Goal: Transaction & Acquisition: Purchase product/service

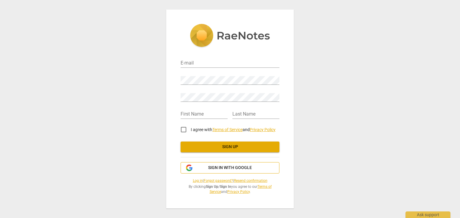
click at [190, 170] on icon "button" at bounding box center [188, 168] width 7 height 7
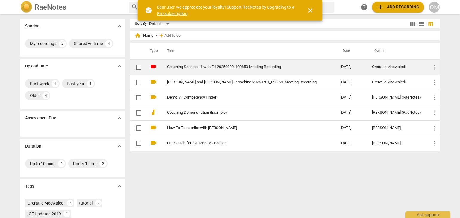
click at [431, 66] on span "more_vert" at bounding box center [434, 67] width 7 height 7
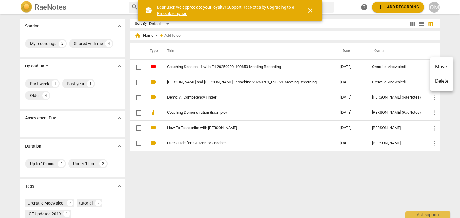
click at [176, 162] on div at bounding box center [230, 109] width 460 height 218
click at [311, 9] on span "close" at bounding box center [309, 10] width 7 height 7
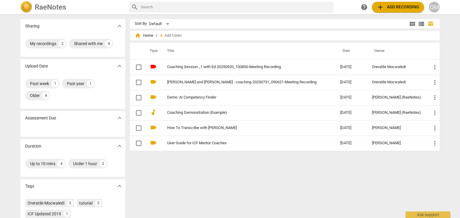
click at [436, 4] on div "OM" at bounding box center [433, 7] width 11 height 11
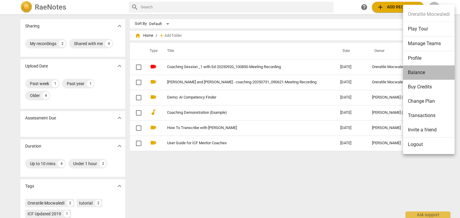
click at [425, 76] on li "Balance" at bounding box center [428, 73] width 51 height 14
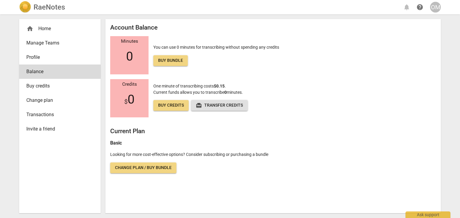
click at [163, 169] on span "Change plan / Buy bundle" at bounding box center [143, 168] width 57 height 6
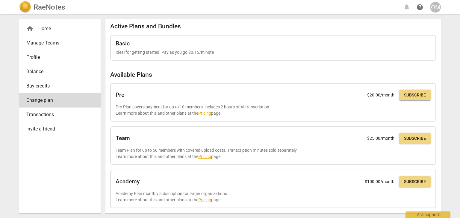
scroll to position [0, 0]
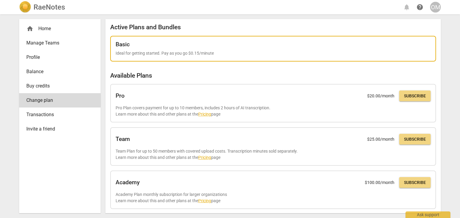
click at [166, 52] on p "Ideal for getting started. Pay as you go $0.15/minute" at bounding box center [272, 53] width 315 height 6
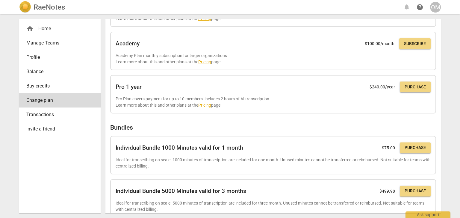
scroll to position [145, 0]
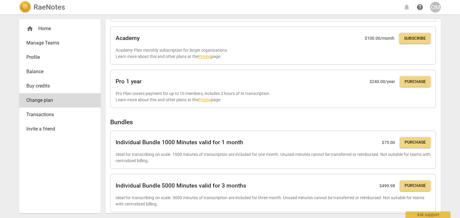
click at [46, 85] on span "Buy credits" at bounding box center [57, 86] width 62 height 7
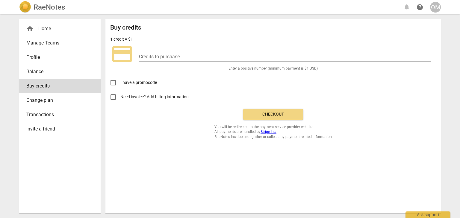
click at [111, 96] on input "Need invoice? Add billing information" at bounding box center [113, 97] width 14 height 14
checkbox input "true"
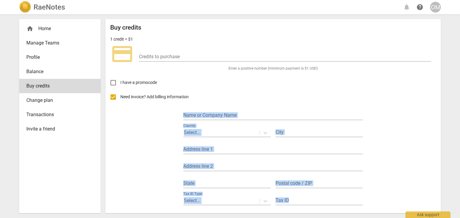
drag, startPoint x: 441, startPoint y: 155, endPoint x: 440, endPoint y: 193, distance: 38.0
click at [440, 193] on div "home Home Manage Teams Profile Balance Buy credits Change plan Transactions Inv…" at bounding box center [229, 116] width 431 height 204
click at [440, 190] on div "home Home Manage Teams Profile Balance Buy credits Change plan Transactions Inv…" at bounding box center [229, 116] width 431 height 204
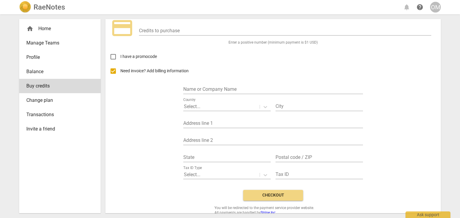
scroll to position [28, 0]
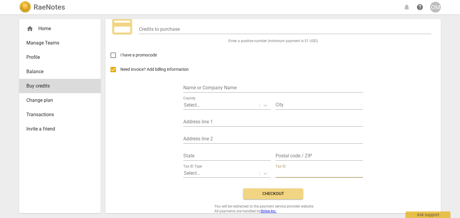
click at [297, 172] on input "text" at bounding box center [318, 173] width 87 height 9
click at [221, 83] on div "Name or Company Name" at bounding box center [273, 85] width 180 height 13
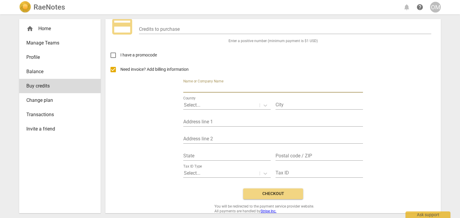
click at [214, 85] on input "text" at bounding box center [273, 88] width 180 height 9
type input "Oreratile Mocwaledi"
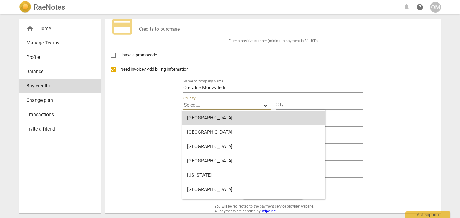
click at [264, 103] on icon at bounding box center [265, 106] width 6 height 6
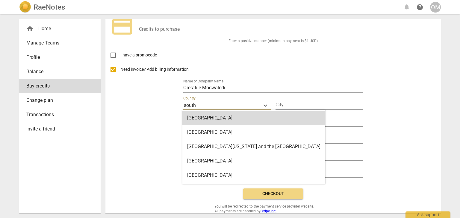
type input "South Africa"
type input "Johannesburg"
type input "10813 Extension 12, Spanish Reed Street"
type input "Protea Glen"
type input "1819"
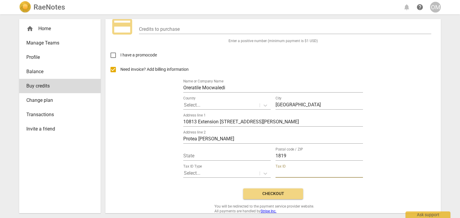
click at [279, 173] on input "text" at bounding box center [318, 173] width 87 height 9
type input "03"
click at [207, 168] on div "Tax ID Type Select..." at bounding box center [226, 171] width 87 height 13
click at [207, 173] on div at bounding box center [221, 173] width 75 height 7
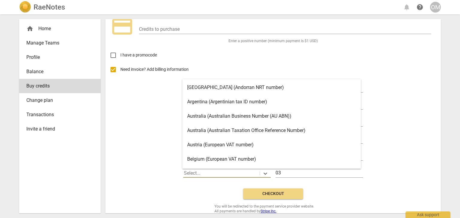
scroll to position [17, 0]
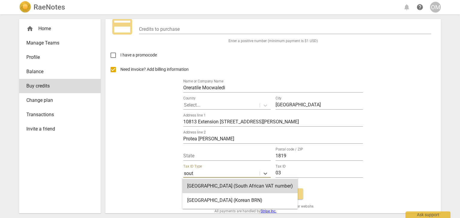
type input "south"
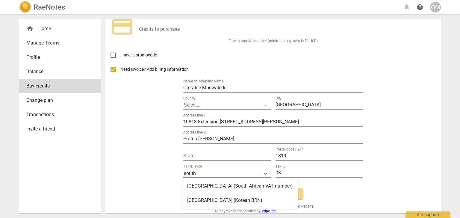
click at [213, 188] on div "South Africa (South African VAT number)" at bounding box center [239, 186] width 115 height 14
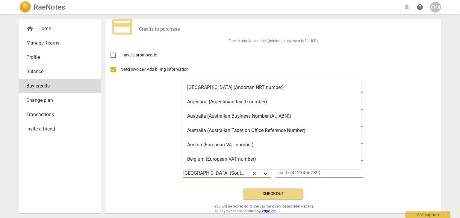
click at [265, 171] on icon at bounding box center [265, 174] width 6 height 6
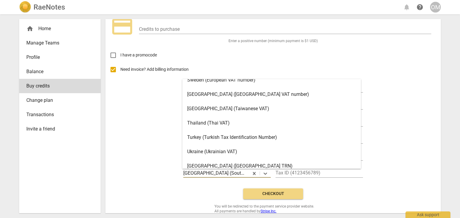
scroll to position [1018, 0]
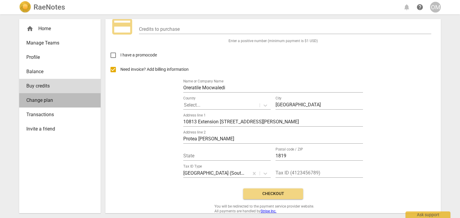
click at [51, 100] on span "Change plan" at bounding box center [57, 100] width 62 height 7
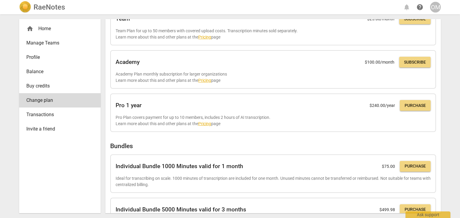
scroll to position [122, 0]
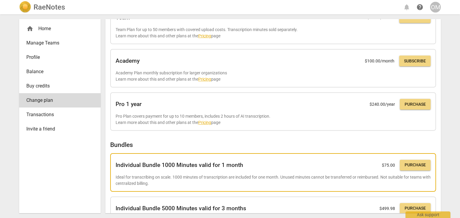
click at [417, 168] on button "Purchase" at bounding box center [414, 165] width 31 height 11
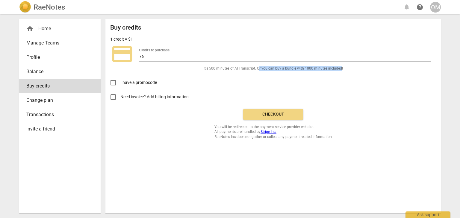
drag, startPoint x: 258, startPoint y: 68, endPoint x: 340, endPoint y: 68, distance: 81.7
click at [340, 68] on span "It's 500 minutes of AI Transcript . Or you can buy a bundle with 1000 minutes i…" at bounding box center [272, 68] width 139 height 5
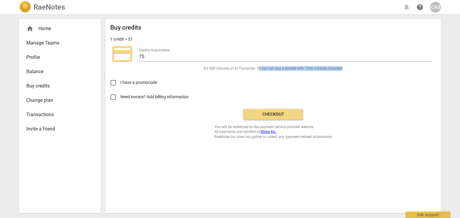
click at [40, 85] on span "Buy credits" at bounding box center [57, 86] width 62 height 7
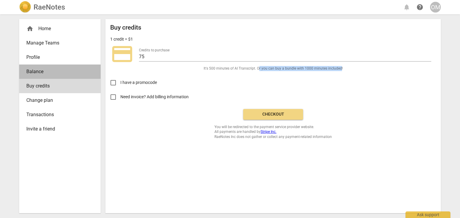
click at [37, 72] on span "Balance" at bounding box center [57, 71] width 62 height 7
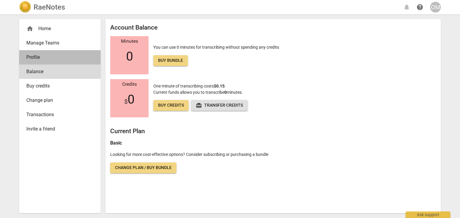
click at [37, 58] on span "Profile" at bounding box center [57, 57] width 62 height 7
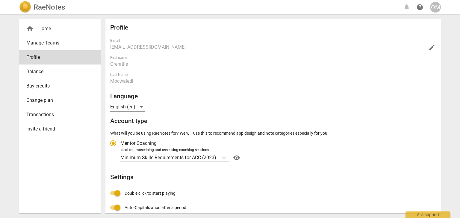
radio input "false"
click at [223, 158] on icon "Account type" at bounding box center [224, 158] width 6 height 6
click at [0, 0] on input "Ideal for transcribing and assessing coaching sessions Minimum Skills Requireme…" at bounding box center [0, 0] width 0 height 0
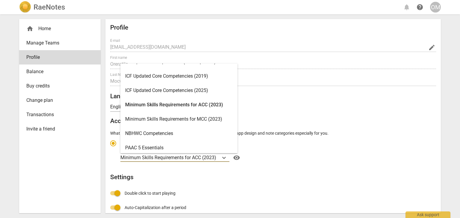
scroll to position [111, 0]
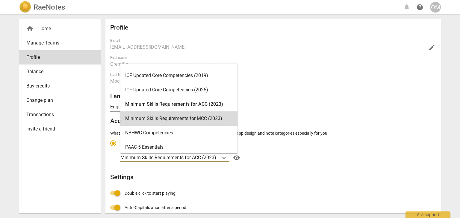
drag, startPoint x: 241, startPoint y: 113, endPoint x: 240, endPoint y: 125, distance: 12.3
click at [237, 125] on div "EMCC Supervision Competence Framework (2019) [Experimental] UCA Coach Superviso…" at bounding box center [178, 109] width 117 height 90
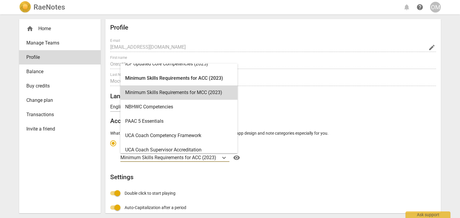
scroll to position [141, 0]
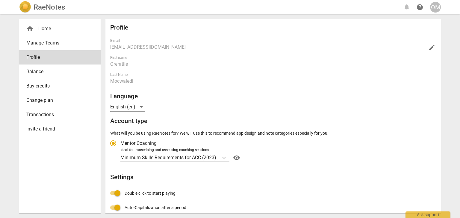
click at [276, 162] on div "Minimum Skills Requirements for ACC (2023) visibility" at bounding box center [277, 158] width 314 height 10
click at [0, 0] on input "Ideal for transcribing and assessing coaching sessions Minimum Skills Requireme…" at bounding box center [0, 0] width 0 height 0
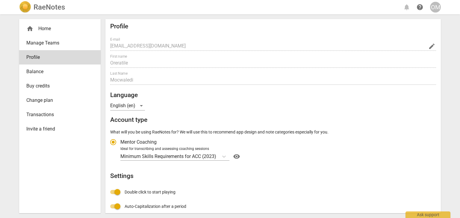
scroll to position [0, 0]
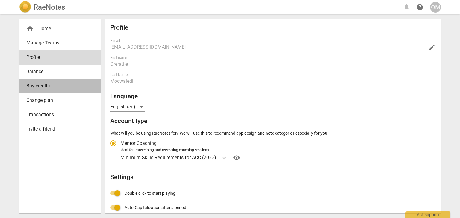
click at [45, 84] on span "Buy credits" at bounding box center [57, 86] width 62 height 7
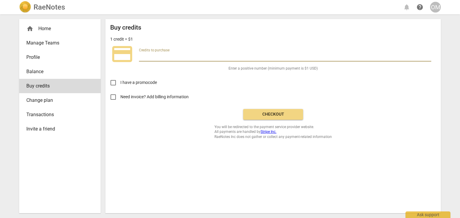
click at [148, 56] on input "number" at bounding box center [285, 57] width 292 height 9
click at [429, 55] on input "1" at bounding box center [285, 57] width 292 height 9
click at [429, 55] on input "3" at bounding box center [285, 57] width 292 height 9
click at [429, 55] on input "4" at bounding box center [285, 57] width 292 height 9
click at [429, 55] on input "5" at bounding box center [285, 57] width 292 height 9
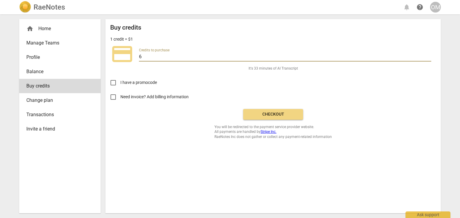
click at [429, 55] on input "6" at bounding box center [285, 57] width 292 height 9
click at [429, 55] on input "7" at bounding box center [285, 57] width 292 height 9
click at [429, 55] on input "8" at bounding box center [285, 57] width 292 height 9
click at [429, 55] on input "9" at bounding box center [285, 57] width 292 height 9
click at [429, 55] on input "10" at bounding box center [285, 57] width 292 height 9
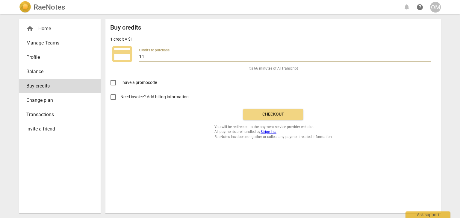
click at [429, 55] on input "11" at bounding box center [285, 57] width 292 height 9
click at [429, 55] on input "12" at bounding box center [285, 57] width 292 height 9
click at [429, 55] on input "13" at bounding box center [285, 57] width 292 height 9
click at [429, 55] on input "14" at bounding box center [285, 57] width 292 height 9
click at [429, 55] on input "15" at bounding box center [285, 57] width 292 height 9
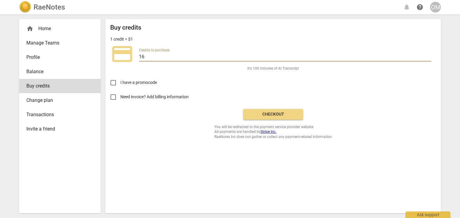
click at [429, 55] on input "16" at bounding box center [285, 57] width 292 height 9
click at [429, 55] on input "17" at bounding box center [285, 57] width 292 height 9
click at [429, 55] on input "18" at bounding box center [285, 57] width 292 height 9
click at [429, 55] on input "19" at bounding box center [285, 57] width 292 height 9
click at [429, 55] on input "20" at bounding box center [285, 57] width 292 height 9
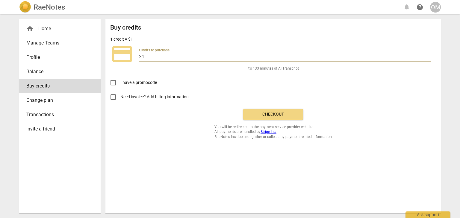
click at [429, 55] on input "21" at bounding box center [285, 57] width 292 height 9
click at [429, 55] on input "22" at bounding box center [285, 57] width 292 height 9
click at [429, 55] on input "23" at bounding box center [285, 57] width 292 height 9
click at [429, 55] on input "24" at bounding box center [285, 57] width 292 height 9
click at [429, 55] on input "25" at bounding box center [285, 57] width 292 height 9
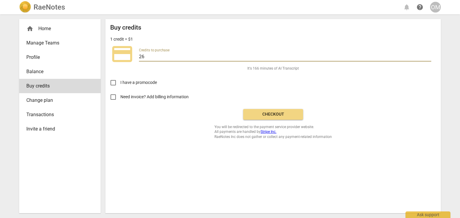
click at [429, 55] on input "26" at bounding box center [285, 57] width 292 height 9
click at [429, 55] on input "27" at bounding box center [285, 57] width 292 height 9
click at [429, 55] on input "28" at bounding box center [285, 57] width 292 height 9
click at [429, 55] on input "29" at bounding box center [285, 57] width 292 height 9
click at [429, 55] on input "30" at bounding box center [285, 57] width 292 height 9
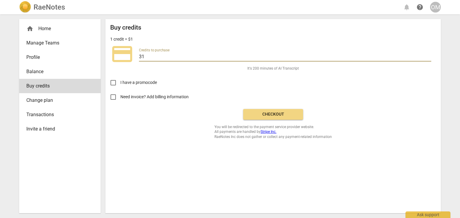
click at [429, 55] on input "31" at bounding box center [285, 57] width 292 height 9
click at [429, 55] on input "32" at bounding box center [285, 57] width 292 height 9
click at [429, 55] on input "33" at bounding box center [285, 57] width 292 height 9
click at [429, 55] on input "34" at bounding box center [285, 57] width 292 height 9
click at [429, 55] on input "35" at bounding box center [285, 57] width 292 height 9
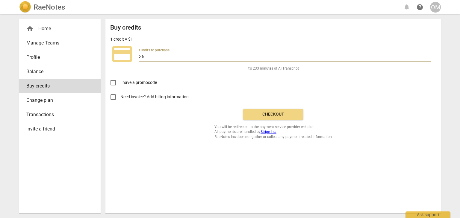
click at [429, 55] on input "36" at bounding box center [285, 57] width 292 height 9
click at [429, 55] on input "37" at bounding box center [285, 57] width 292 height 9
click at [429, 55] on input "38" at bounding box center [285, 57] width 292 height 9
click at [429, 55] on input "39" at bounding box center [285, 57] width 292 height 9
click at [429, 55] on input "40" at bounding box center [285, 57] width 292 height 9
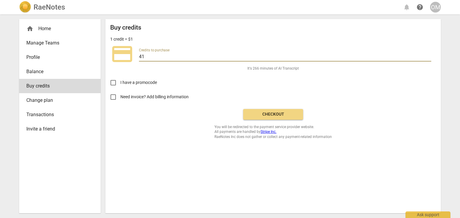
click at [429, 55] on input "41" at bounding box center [285, 57] width 292 height 9
click at [429, 55] on input "42" at bounding box center [285, 57] width 292 height 9
click at [429, 55] on input "43" at bounding box center [285, 57] width 292 height 9
click at [429, 55] on input "44" at bounding box center [285, 57] width 292 height 9
click at [429, 55] on input "45" at bounding box center [285, 57] width 292 height 9
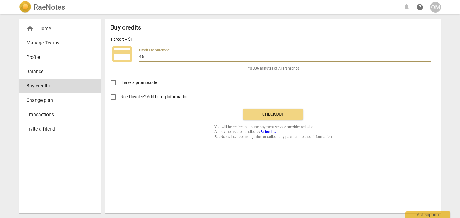
click at [429, 55] on input "46" at bounding box center [285, 57] width 292 height 9
click at [429, 55] on input "47" at bounding box center [285, 57] width 292 height 9
click at [429, 55] on input "48" at bounding box center [285, 57] width 292 height 9
click at [429, 55] on input "49" at bounding box center [285, 57] width 292 height 9
click at [429, 55] on input "50" at bounding box center [285, 57] width 292 height 9
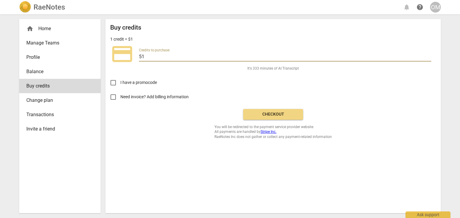
click at [429, 55] on input "51" at bounding box center [285, 57] width 292 height 9
type input "50"
click at [428, 59] on input "50" at bounding box center [285, 57] width 292 height 9
click at [198, 152] on div "Buy credits 1 credit = $1 credit_card Credits to purchase 50 It's 333 minutes o…" at bounding box center [272, 116] width 335 height 194
click at [115, 97] on input "Need invoice? Add billing information" at bounding box center [113, 97] width 14 height 14
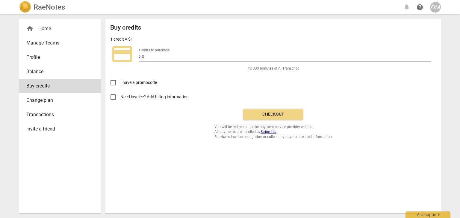
checkbox input "true"
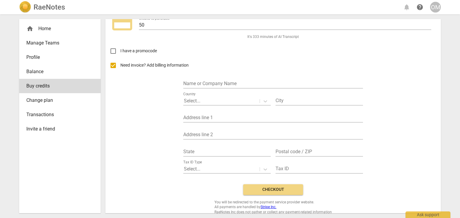
scroll to position [34, 0]
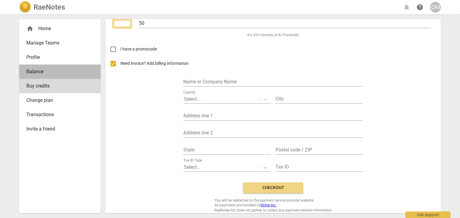
click at [37, 72] on span "Balance" at bounding box center [57, 71] width 62 height 7
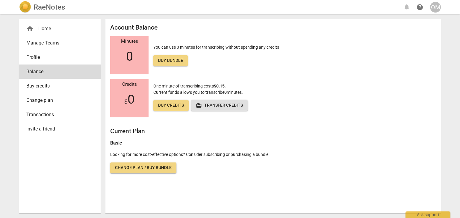
click at [63, 84] on span "Buy credits" at bounding box center [57, 86] width 62 height 7
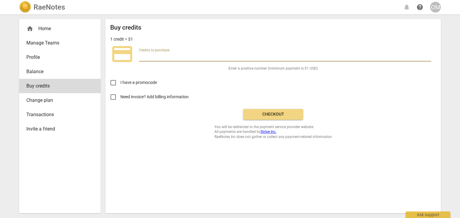
click at [144, 53] on input "number" at bounding box center [285, 57] width 292 height 9
type input "75"
click at [147, 122] on div "Buy credits 1 credit = $1 credit_card Credits to purchase 75 It's 500 minutes o…" at bounding box center [273, 81] width 326 height 115
click at [285, 110] on button "Checkout" at bounding box center [273, 114] width 60 height 11
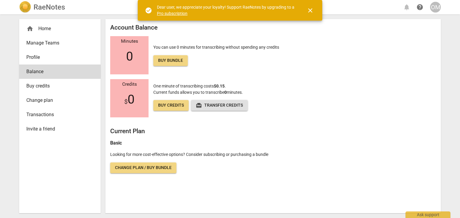
click at [173, 102] on link "Buy credits" at bounding box center [170, 105] width 35 height 11
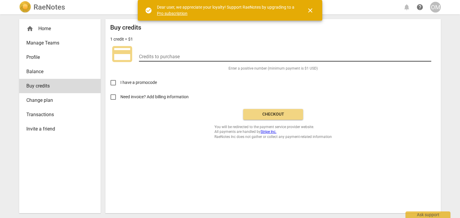
click at [152, 55] on input "number" at bounding box center [285, 57] width 292 height 9
type input "50"
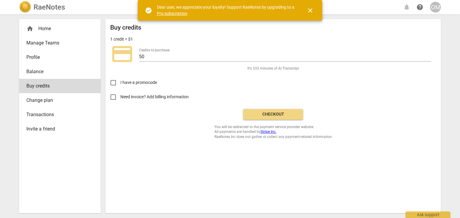
click at [151, 163] on div "Buy credits 1 credit = $1 credit_card Credits to purchase 50 It's 333 minutes o…" at bounding box center [272, 116] width 335 height 194
click at [310, 11] on span "close" at bounding box center [309, 10] width 7 height 7
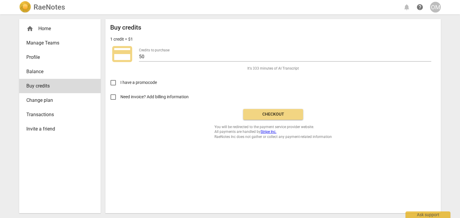
click at [42, 102] on span "Change plan" at bounding box center [57, 100] width 62 height 7
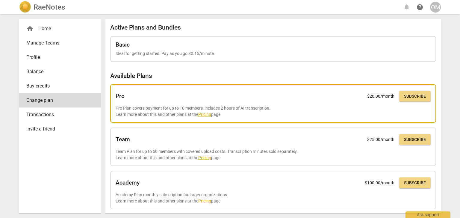
click at [206, 113] on link "Pricing" at bounding box center [204, 114] width 13 height 5
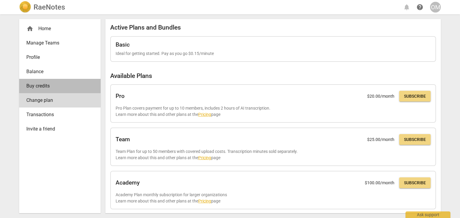
click at [56, 86] on span "Buy credits" at bounding box center [57, 86] width 62 height 7
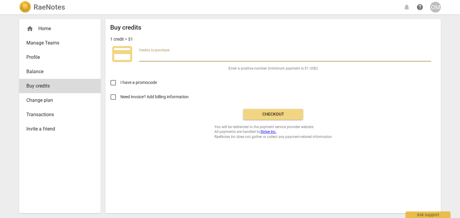
click at [162, 56] on input "number" at bounding box center [285, 57] width 292 height 9
type input "30"
click at [270, 112] on span "Checkout" at bounding box center [273, 115] width 50 height 6
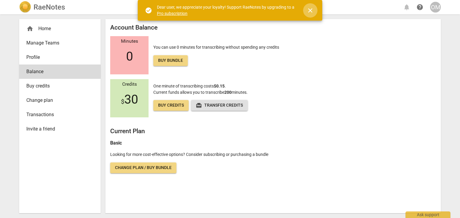
click at [312, 11] on span "close" at bounding box center [309, 10] width 7 height 7
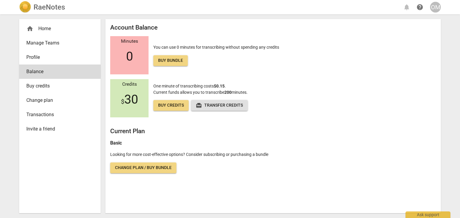
click at [308, 156] on p "Looking for more cost-effective options? Consider subscribing or purchasing a b…" at bounding box center [273, 155] width 326 height 6
click at [171, 106] on span "Buy credits" at bounding box center [171, 106] width 26 height 6
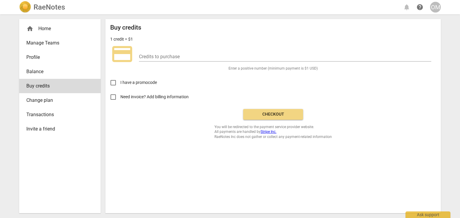
click at [190, 134] on div "Buy credits 1 credit = $1 credit_card Credits to purchase Enter a positive numb…" at bounding box center [273, 81] width 326 height 115
click at [154, 54] on input "number" at bounding box center [285, 57] width 292 height 9
type input "0"
click at [151, 136] on div "Buy credits 1 credit = $1 credit_card Credits to purchase 30 It's 200 minutes o…" at bounding box center [273, 81] width 326 height 115
click at [262, 115] on span "Checkout" at bounding box center [273, 115] width 50 height 6
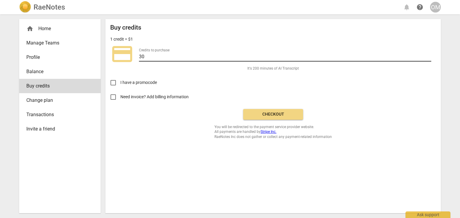
click at [157, 56] on input "30" at bounding box center [285, 57] width 292 height 9
type input "3"
click at [163, 141] on div "Buy credits 1 credit = $1 credit_card Credits to purchase Enter a positive numb…" at bounding box center [272, 116] width 335 height 194
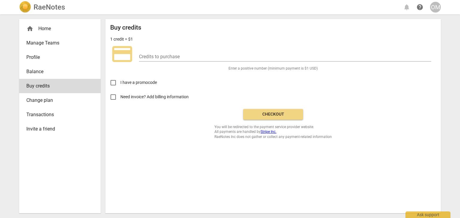
click at [39, 68] on span "Balance" at bounding box center [57, 71] width 62 height 7
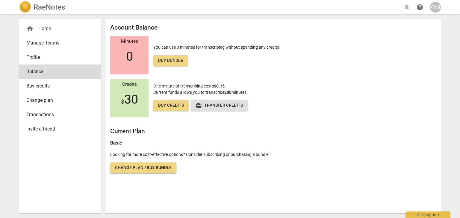
click at [48, 6] on h2 "RaeNotes" at bounding box center [49, 7] width 31 height 8
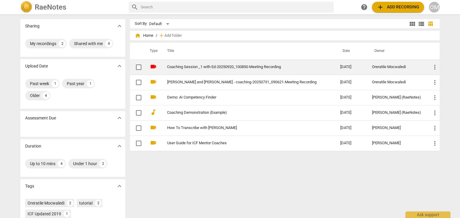
click at [434, 66] on span "more_vert" at bounding box center [434, 67] width 7 height 7
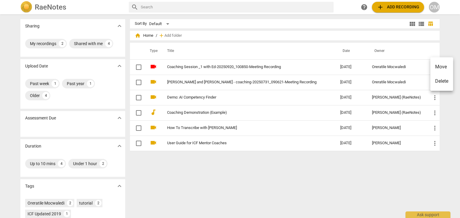
click at [137, 66] on div at bounding box center [230, 109] width 460 height 218
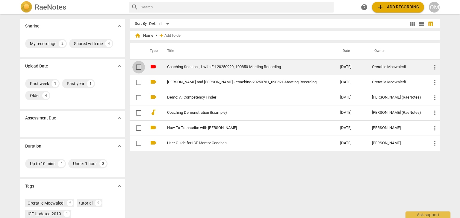
click at [136, 66] on input "checkbox" at bounding box center [138, 67] width 13 height 7
checkbox input "false"
click at [258, 67] on link "Coaching Session _1 with Ed-20250920_100850-Meeting Recording" at bounding box center [242, 67] width 151 height 4
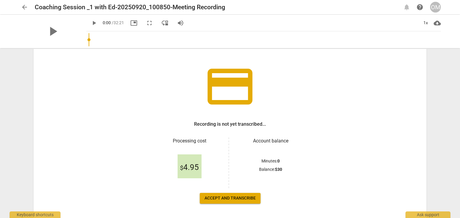
scroll to position [33, 0]
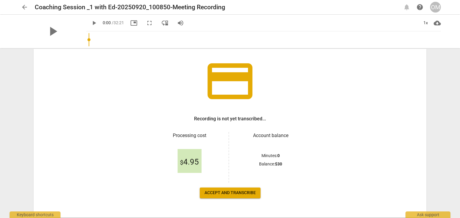
click at [211, 194] on span "Accept and transcribe" at bounding box center [229, 193] width 51 height 6
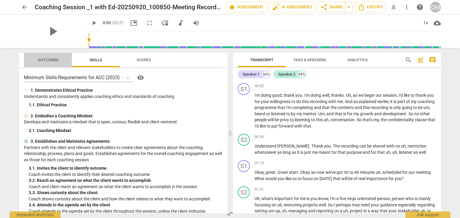
click at [47, 60] on span "Outcomes" at bounding box center [48, 60] width 21 height 4
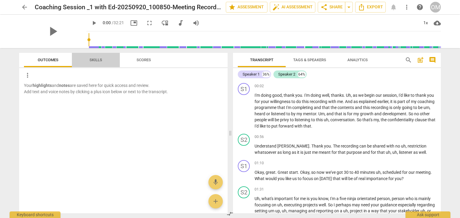
click at [93, 60] on span "Skills" at bounding box center [95, 60] width 13 height 4
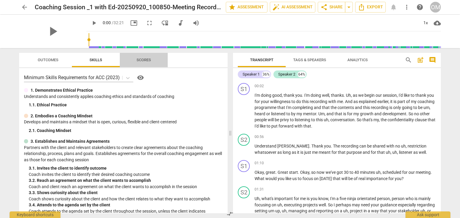
click at [140, 61] on span "Scores" at bounding box center [143, 60] width 14 height 4
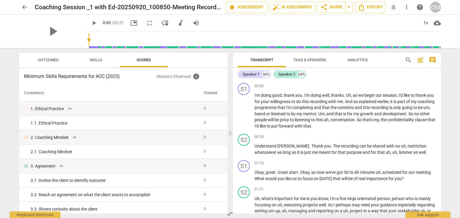
click at [310, 61] on span "Tags & Speakers" at bounding box center [309, 60] width 33 height 4
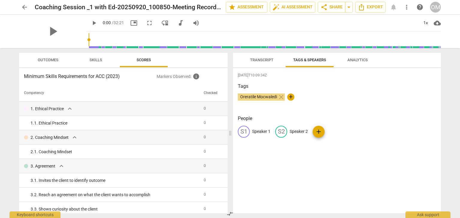
click at [350, 60] on span "Analytics" at bounding box center [357, 60] width 20 height 4
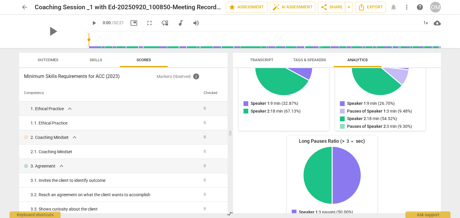
scroll to position [112, 0]
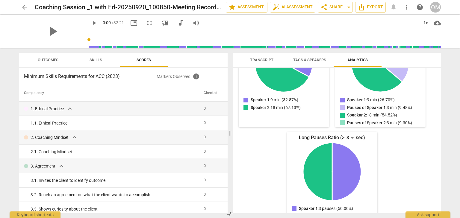
click at [266, 61] on span "Transcript" at bounding box center [261, 60] width 23 height 4
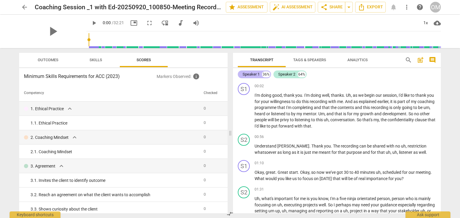
click at [253, 75] on div "Speaker 1" at bounding box center [250, 75] width 17 height 6
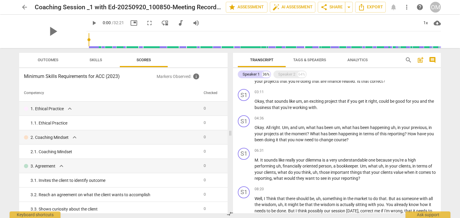
scroll to position [0, 0]
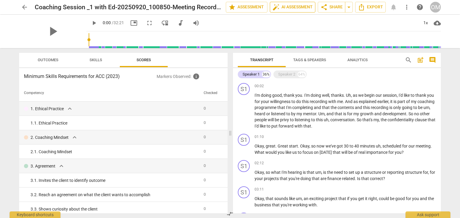
click at [289, 7] on span "auto_fix_high AI Assessment" at bounding box center [292, 7] width 40 height 7
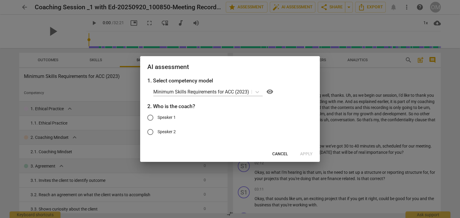
click at [151, 116] on input "Speaker 1" at bounding box center [150, 118] width 14 height 14
radio input "true"
click at [305, 153] on span "Apply" at bounding box center [306, 154] width 13 height 6
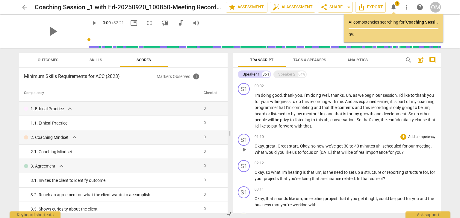
click at [421, 136] on p "Add competency" at bounding box center [421, 137] width 28 height 5
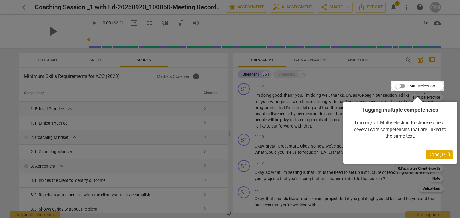
click at [437, 154] on span "Done ( 1 / 1 )" at bounding box center [439, 155] width 22 height 6
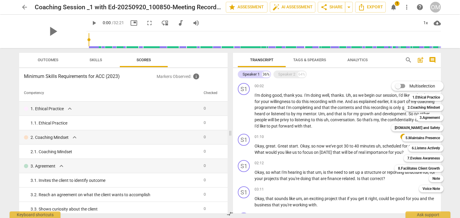
click at [249, 7] on div at bounding box center [230, 109] width 460 height 218
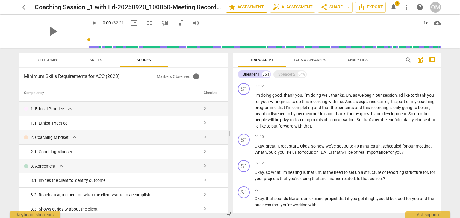
click at [248, 6] on span "star Assessment" at bounding box center [246, 7] width 36 height 7
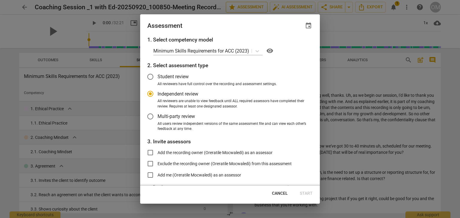
radio input "false"
click at [195, 153] on span "Add the recording owner (Oreratile Mocwaledi) as an assessor" at bounding box center [214, 153] width 115 height 6
click at [157, 153] on input "Add the recording owner (Oreratile Mocwaledi) as an assessor" at bounding box center [150, 153] width 14 height 14
checkbox input "true"
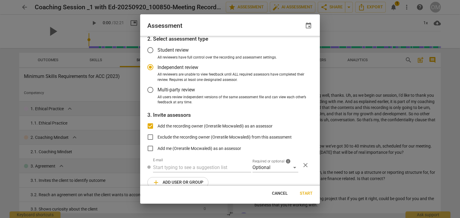
scroll to position [29, 0]
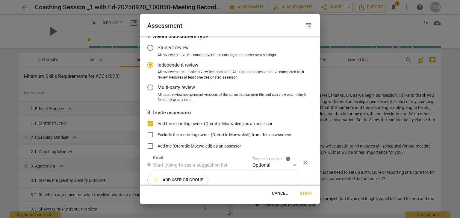
drag, startPoint x: 320, startPoint y: 94, endPoint x: 326, endPoint y: 65, distance: 30.0
click at [326, 65] on div at bounding box center [230, 109] width 460 height 218
radio input "false"
type input "Oreratile Mocwaledi <rati.mocwaledi@gmail.com>"
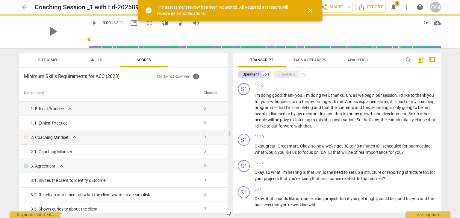
drag, startPoint x: 319, startPoint y: 65, endPoint x: 320, endPoint y: 59, distance: 6.3
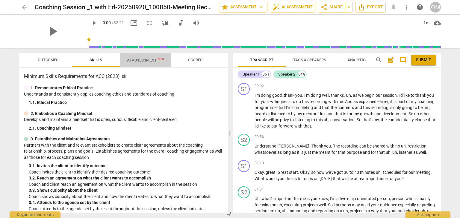
click at [134, 57] on span "AI Assessment New" at bounding box center [145, 60] width 51 height 9
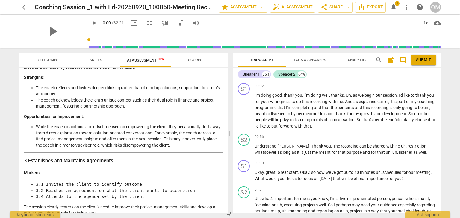
scroll to position [234, 0]
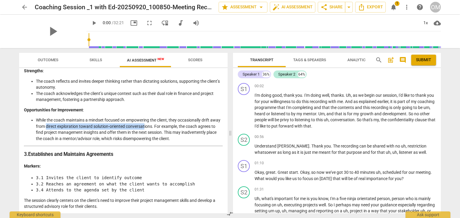
drag, startPoint x: 57, startPoint y: 126, endPoint x: 154, endPoint y: 128, distance: 96.7
click at [154, 128] on li "While the coach maintains a mindset focused on empowering the client, they occa…" at bounding box center [129, 129] width 187 height 25
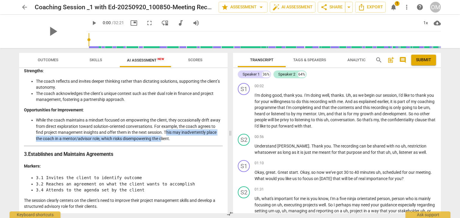
drag, startPoint x: 185, startPoint y: 134, endPoint x: 197, endPoint y: 138, distance: 13.2
click at [197, 138] on li "While the coach maintains a mindset focused on empowering the client, they occa…" at bounding box center [129, 129] width 187 height 25
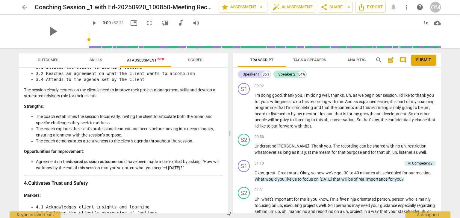
scroll to position [355, 0]
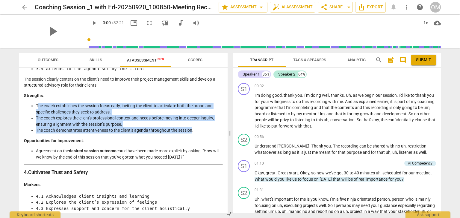
drag, startPoint x: 37, startPoint y: 106, endPoint x: 193, endPoint y: 132, distance: 157.4
click at [193, 132] on ul "The coach establishes the session focus early, inviting the client to articulat…" at bounding box center [123, 118] width 199 height 31
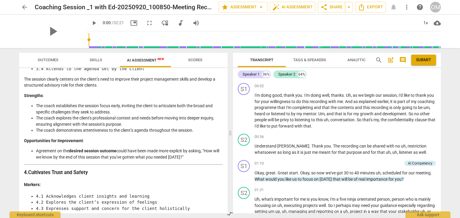
click at [53, 152] on li "Agreement on the desired session outcome could have been made more explicit by …" at bounding box center [129, 154] width 187 height 12
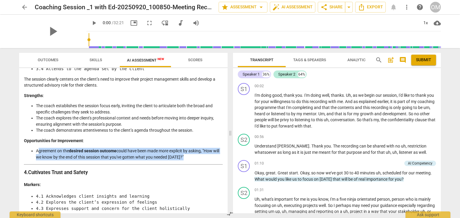
drag, startPoint x: 37, startPoint y: 152, endPoint x: 194, endPoint y: 159, distance: 156.7
click at [194, 159] on li "Agreement on the desired session outcome could have been made more explicit by …" at bounding box center [129, 154] width 187 height 12
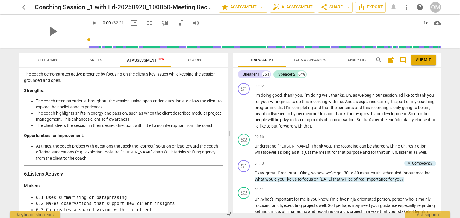
scroll to position [648, 0]
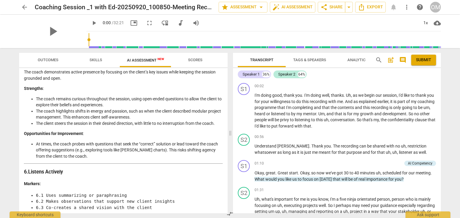
drag, startPoint x: 225, startPoint y: 144, endPoint x: 224, endPoint y: 148, distance: 4.3
click at [224, 148] on div "Disclaimer: AI can make mistakes. Consult a qualified mentor coach before actin…" at bounding box center [123, 140] width 208 height 145
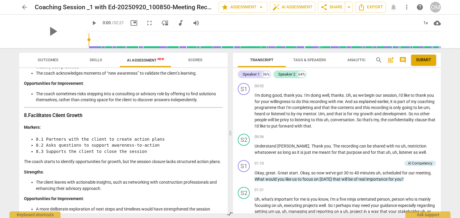
scroll to position [1038, 0]
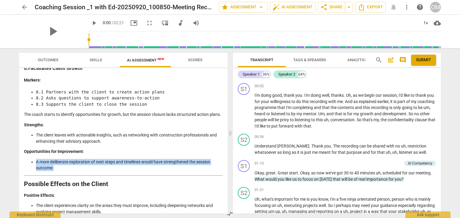
drag, startPoint x: 225, startPoint y: 183, endPoint x: 225, endPoint y: 188, distance: 5.4
click at [225, 188] on div "Disclaimer: AI can make mistakes. Consult a qualified mentor coach before actin…" at bounding box center [123, 140] width 208 height 145
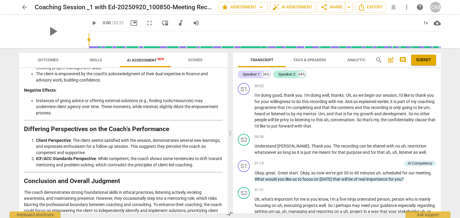
scroll to position [1191, 0]
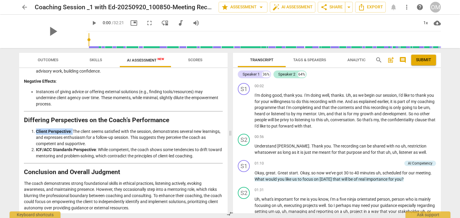
drag, startPoint x: 73, startPoint y: 148, endPoint x: 191, endPoint y: 177, distance: 121.5
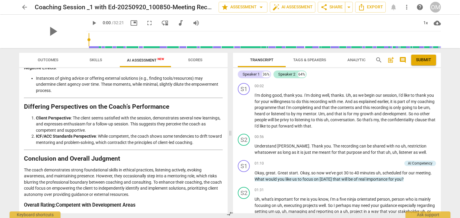
click at [171, 181] on p "The coach demonstrates strong foundational skills in ethical practices, listeni…" at bounding box center [123, 182] width 199 height 31
click at [425, 162] on div "AI Competency" at bounding box center [419, 163] width 25 height 5
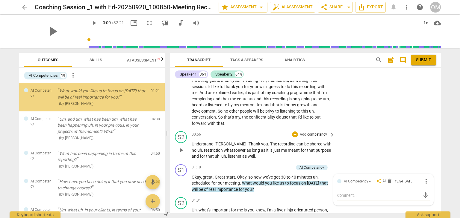
scroll to position [4, 0]
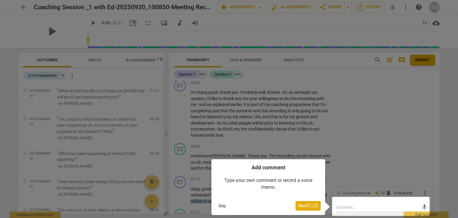
click at [354, 150] on div at bounding box center [229, 109] width 458 height 218
drag, startPoint x: 216, startPoint y: 206, endPoint x: 220, endPoint y: 205, distance: 3.9
click at [217, 206] on button "Skip" at bounding box center [222, 206] width 13 height 9
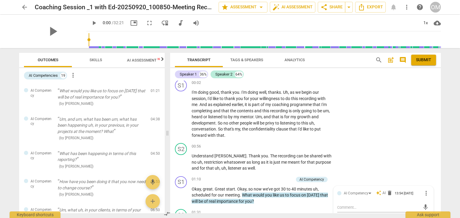
click at [454, 153] on div "arrow_back Coaching Session _1 with Ed-20250920_100850-Meeting Recording edit s…" at bounding box center [230, 109] width 460 height 218
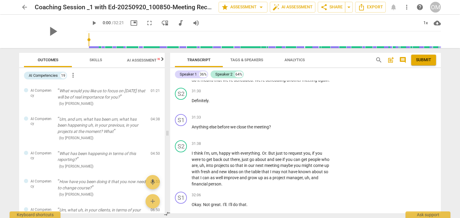
scroll to position [2941, 0]
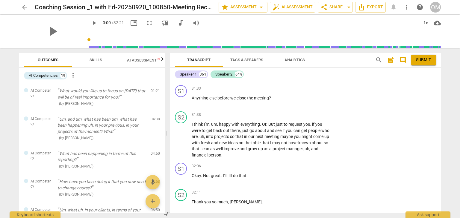
click at [146, 60] on span "AI Assessment New" at bounding box center [145, 60] width 37 height 4
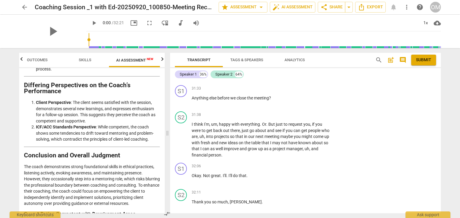
scroll to position [1466, 0]
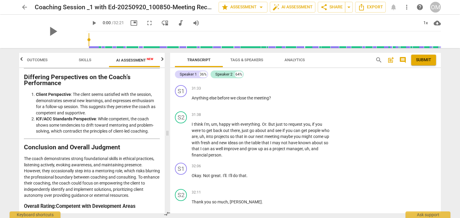
click at [162, 60] on icon "button" at bounding box center [162, 59] width 7 height 7
click at [136, 59] on span "Scores" at bounding box center [136, 60] width 14 height 4
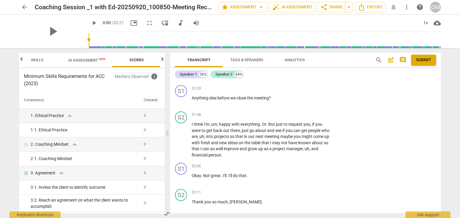
click at [144, 77] on p "Markers Observed : info" at bounding box center [137, 76] width 45 height 7
click at [154, 77] on span "info" at bounding box center [153, 76] width 7 height 7
click at [161, 61] on icon "button" at bounding box center [162, 59] width 7 height 7
click at [162, 59] on icon "button" at bounding box center [162, 59] width 2 height 4
click at [35, 59] on span "Skills" at bounding box center [37, 60] width 13 height 4
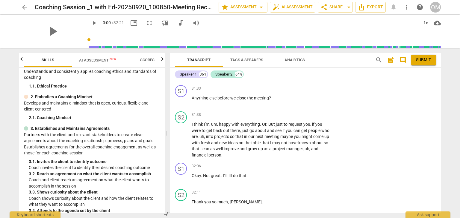
scroll to position [0, 0]
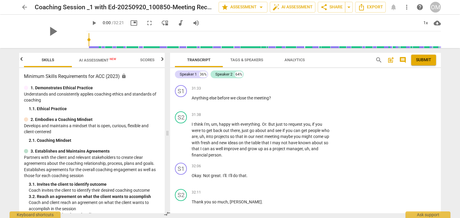
click at [103, 60] on span "AI Assessment New" at bounding box center [97, 60] width 37 height 4
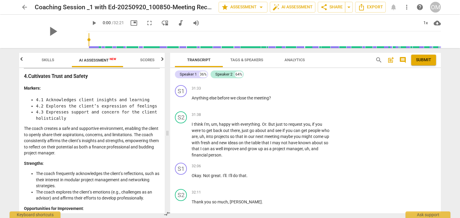
scroll to position [548, 0]
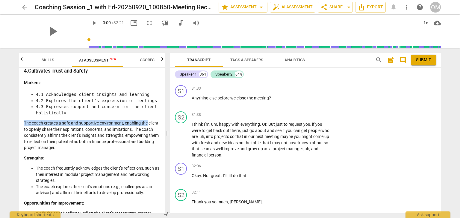
drag, startPoint x: 162, startPoint y: 120, endPoint x: 161, endPoint y: 126, distance: 5.6
click at [161, 126] on div "Disclaimer: AI can make mistakes. Consult a qualified mentor coach before actin…" at bounding box center [91, 140] width 145 height 145
click at [80, 149] on p "The coach creates a safe and supportive environment, enabling the client to ope…" at bounding box center [92, 135] width 136 height 31
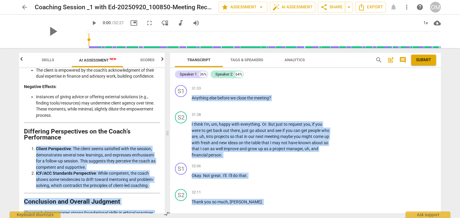
scroll to position [1423, 0]
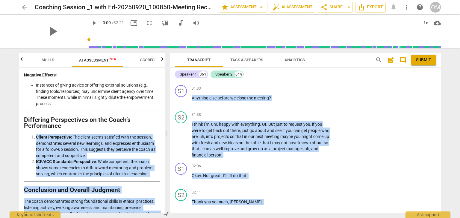
drag, startPoint x: 162, startPoint y: 199, endPoint x: 165, endPoint y: 210, distance: 11.8
click at [165, 210] on div "Outcomes Skills AI Assessment New Scores Disclaimer: AI can make mistakes. Cons…" at bounding box center [229, 133] width 431 height 170
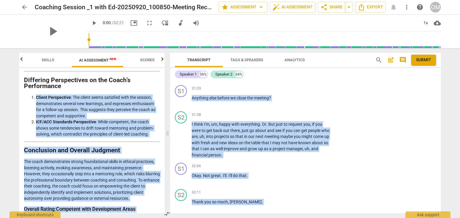
scroll to position [1466, 0]
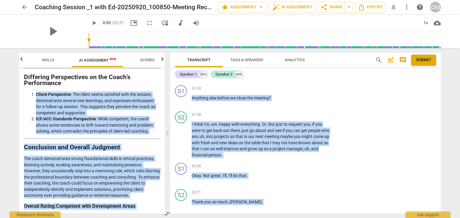
click at [111, 180] on p "The coach demonstrates strong foundational skills in ethical practices, listeni…" at bounding box center [92, 177] width 136 height 43
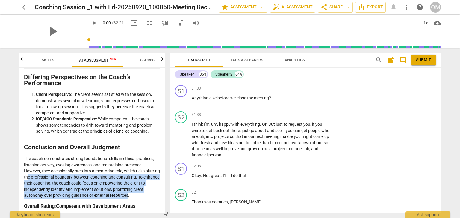
drag, startPoint x: 42, startPoint y: 176, endPoint x: 139, endPoint y: 198, distance: 99.7
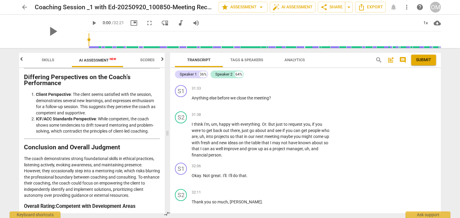
click at [109, 205] on strong "Competent with Development Areas" at bounding box center [95, 207] width 79 height 6
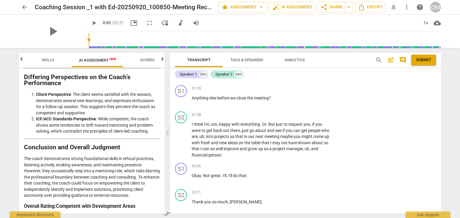
click at [77, 205] on strong "Competent with Development Areas" at bounding box center [95, 207] width 79 height 6
click at [147, 59] on span "Scores" at bounding box center [147, 60] width 14 height 4
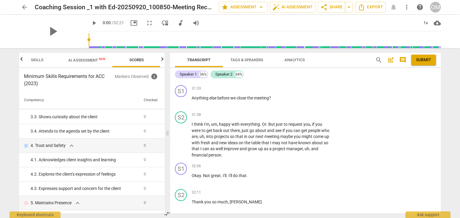
scroll to position [0, 0]
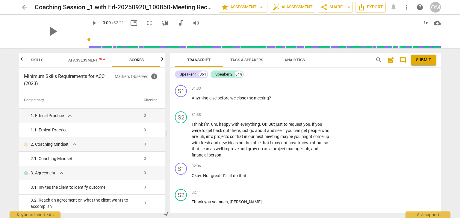
click at [37, 60] on span "Skills" at bounding box center [37, 60] width 13 height 4
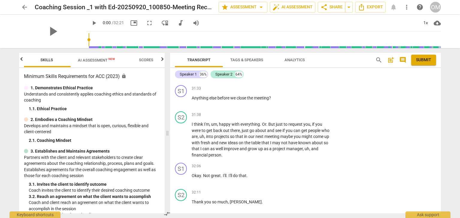
scroll to position [0, 48]
click at [89, 60] on span "AI Assessment New" at bounding box center [97, 60] width 37 height 4
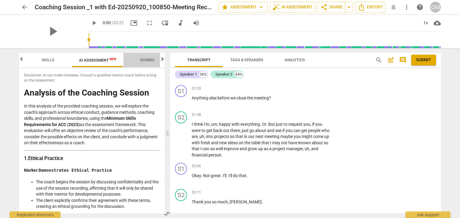
click at [144, 60] on span "Scores" at bounding box center [147, 60] width 14 height 4
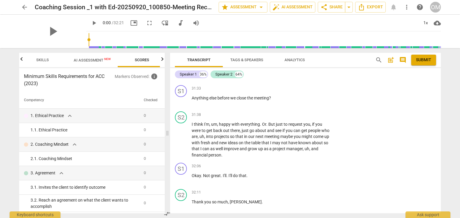
scroll to position [0, 59]
click at [162, 60] on icon "button" at bounding box center [162, 59] width 2 height 4
click at [241, 61] on span "Tags & Speakers" at bounding box center [246, 60] width 33 height 4
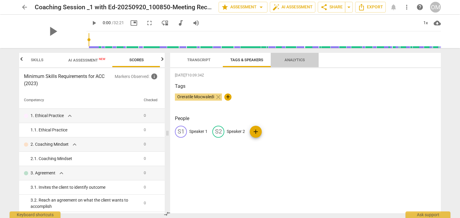
click at [299, 60] on span "Analytics" at bounding box center [294, 60] width 20 height 4
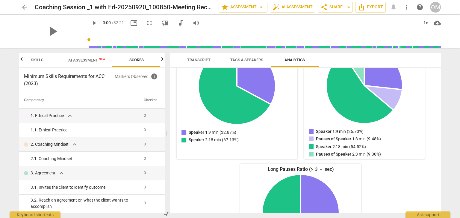
scroll to position [162, 0]
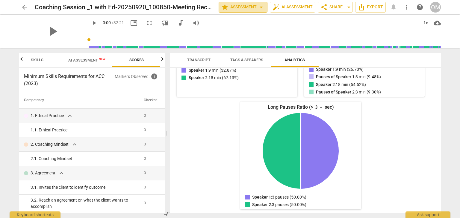
click at [260, 9] on span "arrow_drop_down" at bounding box center [260, 7] width 7 height 7
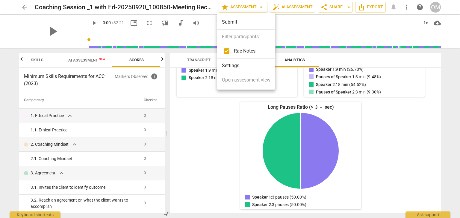
click at [320, 30] on div at bounding box center [230, 109] width 460 height 218
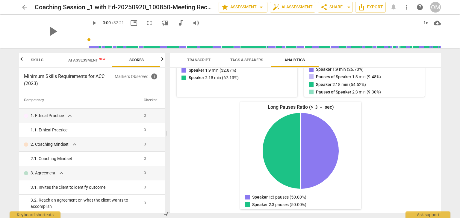
click at [23, 7] on span "arrow_back" at bounding box center [24, 7] width 7 height 7
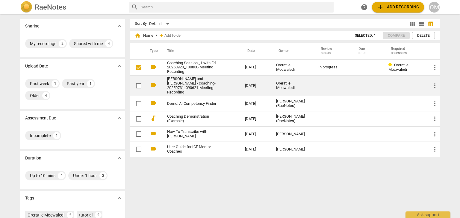
click at [177, 81] on link "Kathy and Ora - coaching-20250731_090621-Meeting Recording" at bounding box center [195, 86] width 56 height 18
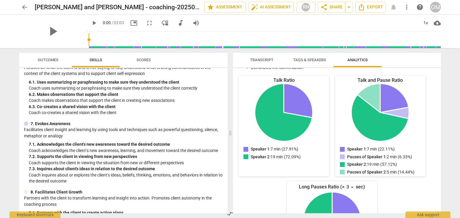
scroll to position [299, 0]
click at [270, 9] on span "auto_fix_high AI Assessment" at bounding box center [271, 7] width 40 height 7
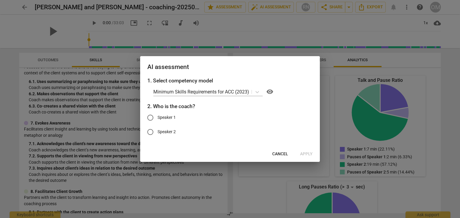
click at [157, 116] on span "Speaker 1" at bounding box center [166, 118] width 18 height 6
click at [157, 116] on input "Speaker 1" at bounding box center [150, 118] width 14 height 14
radio input "true"
click at [276, 152] on span "Cancel" at bounding box center [280, 154] width 16 height 6
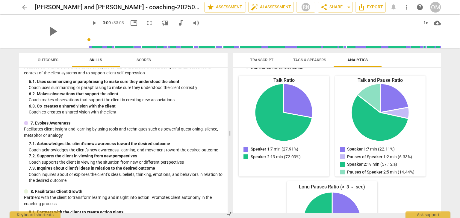
click at [270, 60] on span "Transcript" at bounding box center [261, 60] width 23 height 4
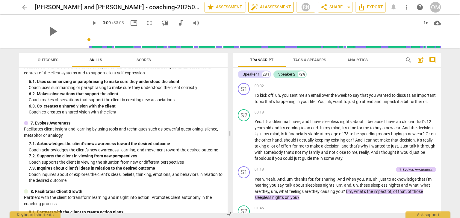
click at [260, 9] on span "auto_fix_high AI Assessment" at bounding box center [271, 7] width 40 height 7
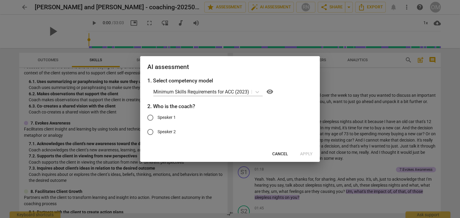
click at [165, 116] on span "Speaker 1" at bounding box center [166, 118] width 18 height 6
click at [157, 116] on input "Speaker 1" at bounding box center [150, 118] width 14 height 14
radio input "true"
click at [304, 154] on span "Apply" at bounding box center [306, 154] width 13 height 6
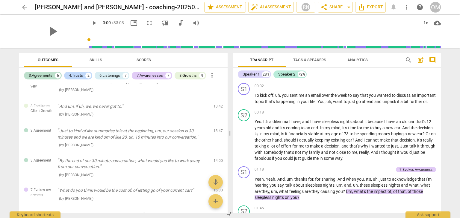
scroll to position [238, 0]
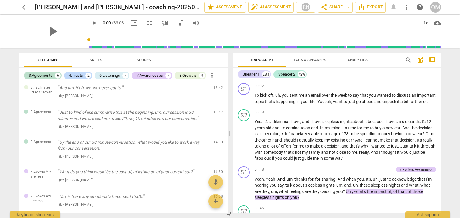
click at [99, 58] on span "Skills" at bounding box center [95, 60] width 13 height 4
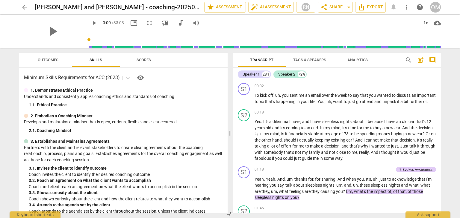
click at [146, 60] on span "Scores" at bounding box center [143, 60] width 14 height 4
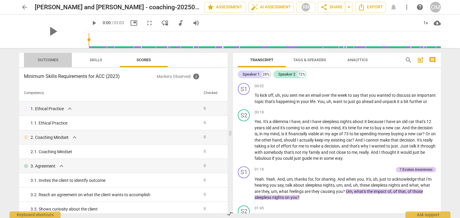
click at [51, 58] on span "Outcomes" at bounding box center [48, 60] width 21 height 4
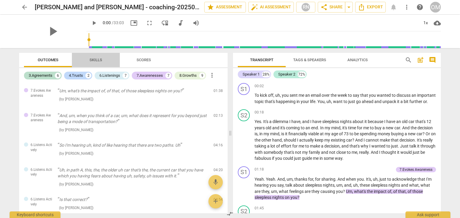
click at [93, 60] on span "Skills" at bounding box center [95, 60] width 13 height 4
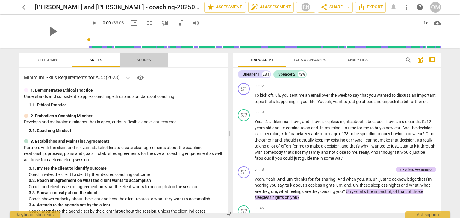
click at [145, 64] on button "Scores" at bounding box center [144, 60] width 48 height 14
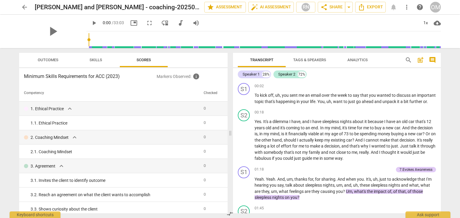
click at [361, 60] on span "Analytics" at bounding box center [357, 60] width 20 height 4
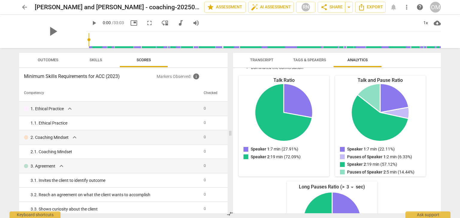
click at [310, 62] on span "Tags & Speakers" at bounding box center [309, 60] width 33 height 4
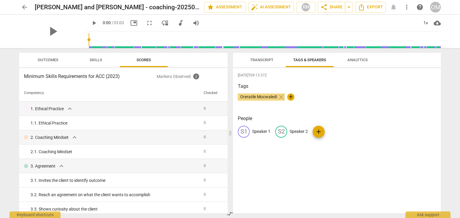
click at [267, 58] on span "Transcript" at bounding box center [261, 60] width 23 height 4
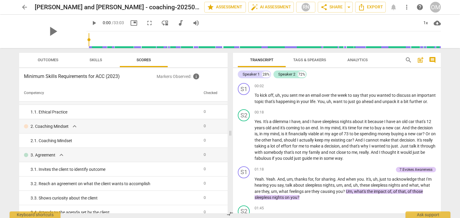
scroll to position [7, 0]
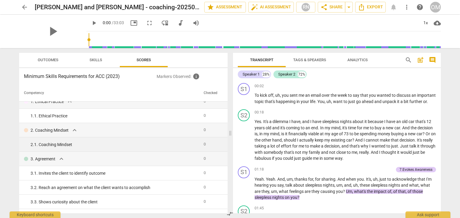
click at [39, 142] on div "2. 1. Coaching Mindset" at bounding box center [115, 145] width 168 height 6
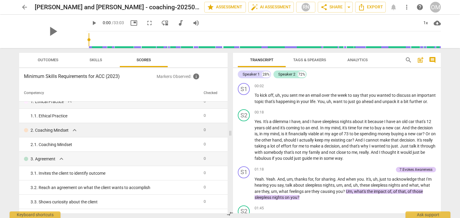
click at [63, 129] on p "2. Coaching Mindset" at bounding box center [50, 130] width 38 height 6
click at [97, 61] on span "Skills" at bounding box center [95, 60] width 13 height 4
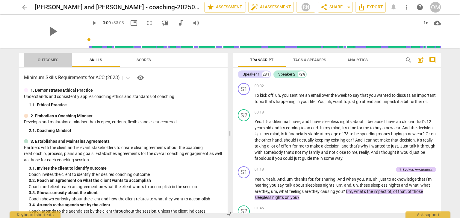
click at [50, 58] on span "Outcomes" at bounding box center [48, 60] width 21 height 4
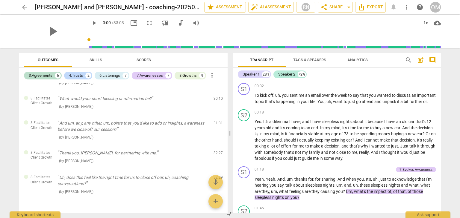
scroll to position [720, 0]
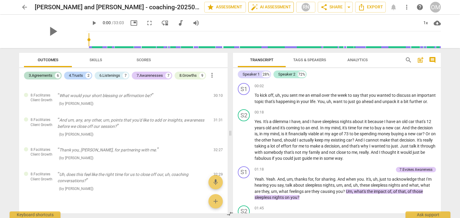
click at [271, 8] on span "auto_fix_high AI Assessment" at bounding box center [271, 7] width 40 height 7
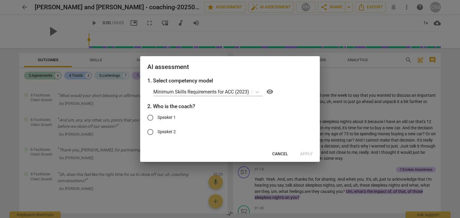
click at [330, 125] on div at bounding box center [230, 109] width 460 height 218
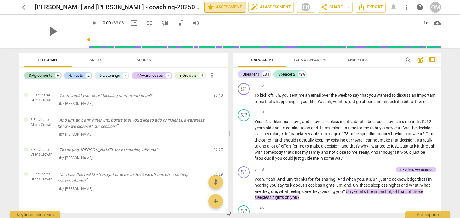
click at [226, 6] on span "star Assessment" at bounding box center [225, 7] width 36 height 7
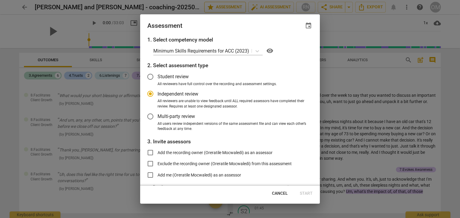
radio input "false"
click at [209, 151] on span "Add the recording owner (Oreratile Mocwaledi) as an assessor" at bounding box center [214, 153] width 115 height 6
click at [157, 151] on input "Add the recording owner (Oreratile Mocwaledi) as an assessor" at bounding box center [150, 153] width 14 height 14
checkbox input "true"
radio input "false"
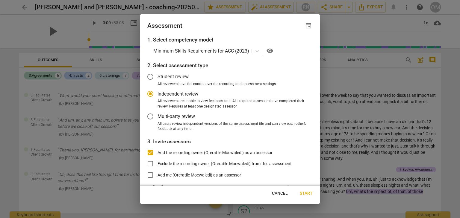
click at [305, 192] on span "Start" at bounding box center [305, 194] width 13 height 6
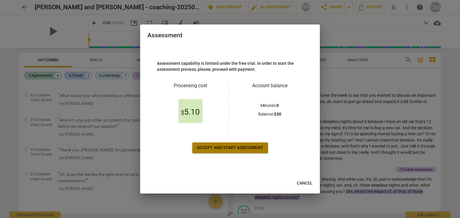
click at [217, 151] on span "Accept and start assessment" at bounding box center [230, 148] width 66 height 6
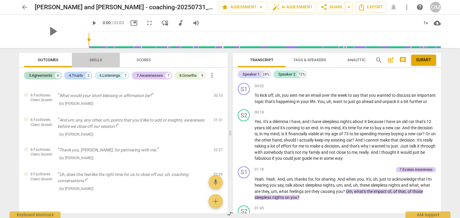
click at [92, 55] on button "Skills" at bounding box center [96, 60] width 48 height 14
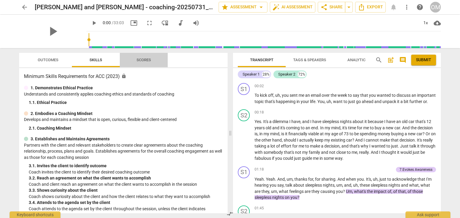
click at [154, 60] on span "Scores" at bounding box center [143, 60] width 29 height 8
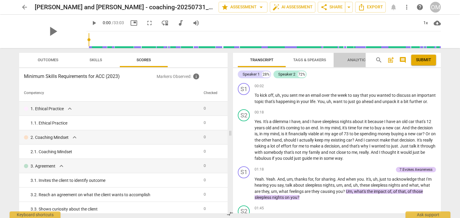
click at [358, 56] on span "Analytics" at bounding box center [357, 60] width 35 height 8
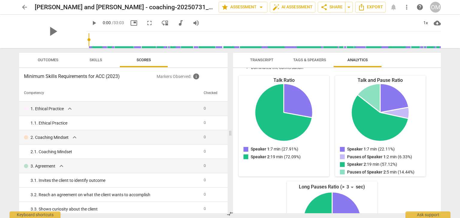
click at [310, 58] on span "Tags & Speakers" at bounding box center [309, 60] width 33 height 4
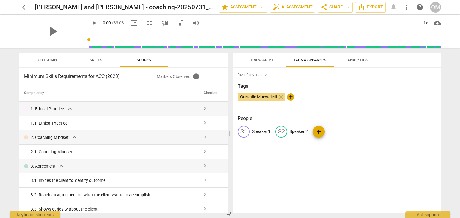
click at [255, 58] on span "Transcript" at bounding box center [261, 60] width 23 height 4
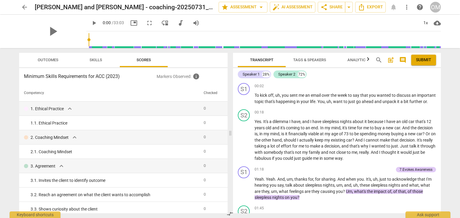
click at [391, 59] on span "post_add" at bounding box center [390, 60] width 7 height 7
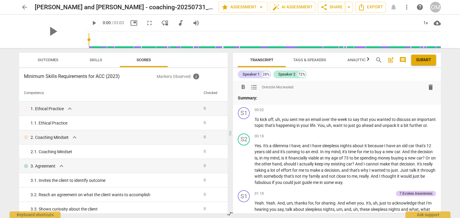
click at [429, 89] on span "delete" at bounding box center [430, 87] width 7 height 7
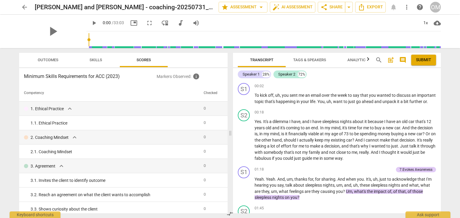
click at [368, 60] on icon "button" at bounding box center [368, 59] width 2 height 4
click at [98, 60] on span "Skills" at bounding box center [95, 60] width 13 height 4
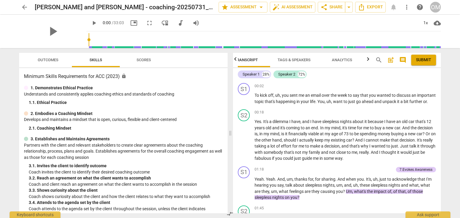
click at [61, 57] on span "Outcomes" at bounding box center [48, 60] width 35 height 8
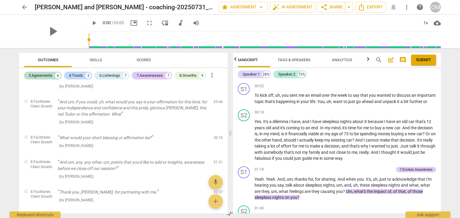
scroll to position [680, 0]
click at [261, 9] on span "arrow_drop_down" at bounding box center [260, 7] width 7 height 7
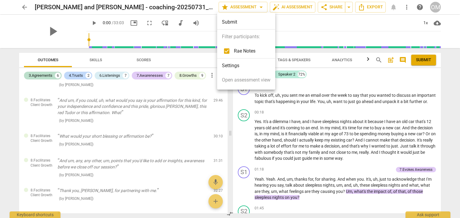
click at [305, 20] on div at bounding box center [230, 109] width 460 height 218
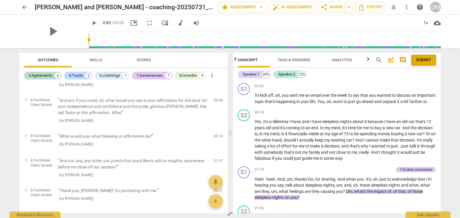
click at [96, 61] on span "Skills" at bounding box center [95, 60] width 13 height 4
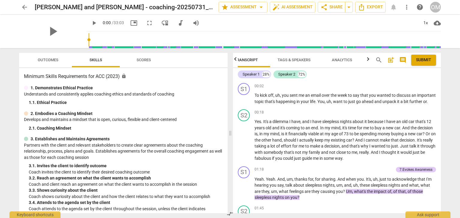
click at [58, 61] on span "Outcomes" at bounding box center [48, 60] width 21 height 4
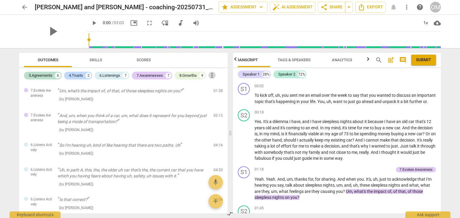
click at [213, 73] on span "more_vert" at bounding box center [211, 75] width 7 height 7
click at [11, 128] on div at bounding box center [230, 109] width 460 height 218
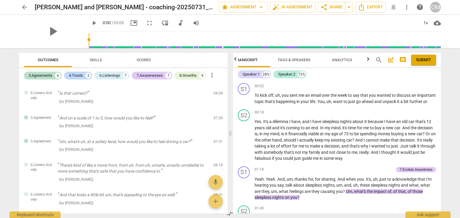
scroll to position [108, 0]
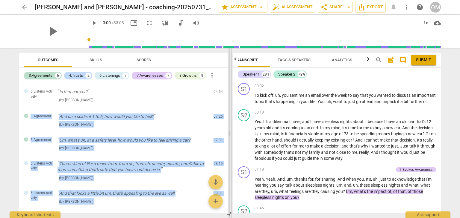
drag, startPoint x: 227, startPoint y: 108, endPoint x: 229, endPoint y: 113, distance: 5.5
click at [229, 113] on div "Outcomes Skills Scores 3.Agreements 6 4.Trusts 2 6.Listenings 7 7.Awarenesses 7…" at bounding box center [229, 133] width 431 height 170
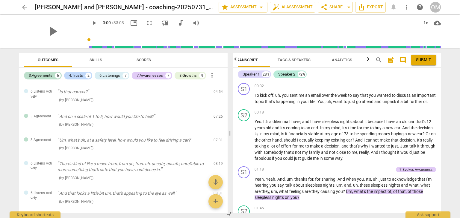
click at [8, 130] on div "arrow_back Kathy and Ora - coaching-20250731_090621-Meeting Recording edit star…" at bounding box center [230, 109] width 460 height 218
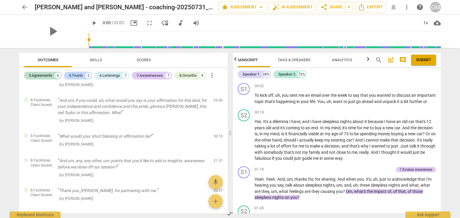
scroll to position [711, 0]
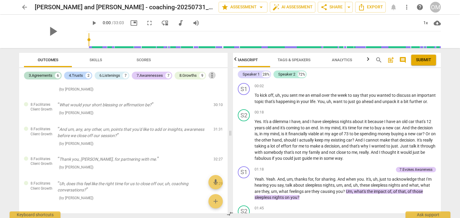
click at [214, 75] on span "more_vert" at bounding box center [211, 75] width 7 height 7
click at [18, 83] on div at bounding box center [230, 109] width 460 height 218
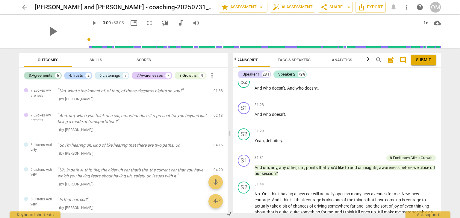
scroll to position [2152, 0]
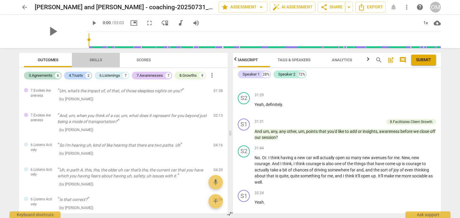
click at [92, 58] on span "Skills" at bounding box center [95, 60] width 13 height 4
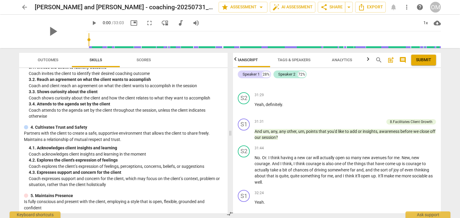
scroll to position [0, 0]
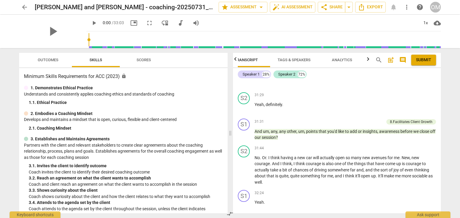
click at [142, 61] on span "Scores" at bounding box center [143, 60] width 14 height 4
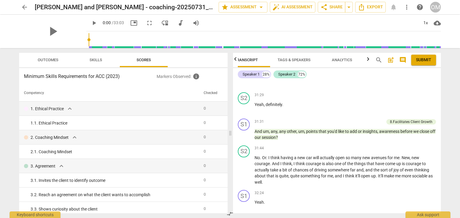
click at [49, 57] on span "Outcomes" at bounding box center [48, 60] width 35 height 8
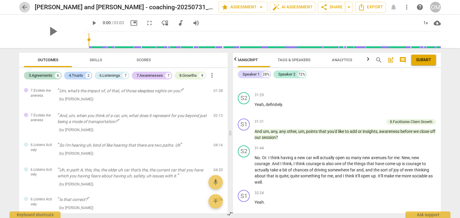
click at [23, 3] on button "arrow_back" at bounding box center [24, 7] width 11 height 11
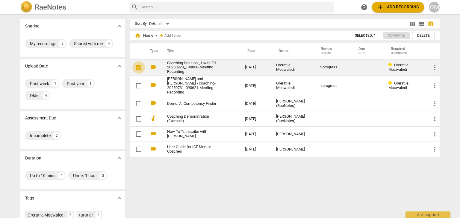
click at [138, 69] on input "checkbox" at bounding box center [138, 67] width 13 height 7
checkbox input "true"
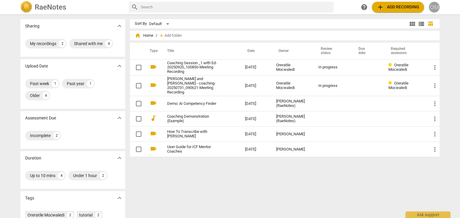
click at [433, 7] on div "OM" at bounding box center [433, 7] width 11 height 11
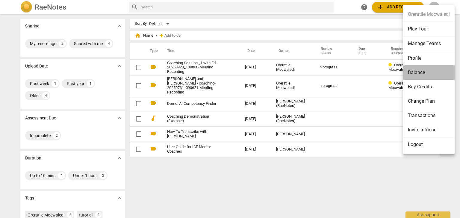
click at [425, 72] on li "Balance" at bounding box center [428, 73] width 51 height 14
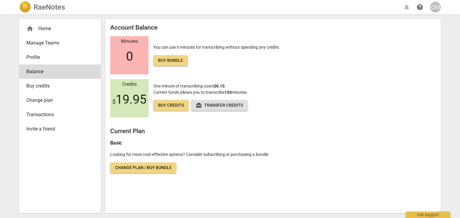
click at [49, 30] on div "home Home" at bounding box center [57, 28] width 62 height 7
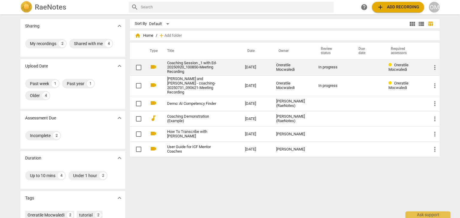
click at [189, 66] on link "Coaching Session _1 with Ed-20250920_100850-Meeting Recording" at bounding box center [195, 67] width 56 height 13
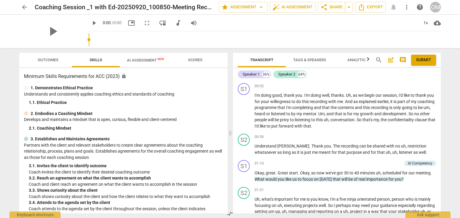
click at [146, 63] on span "AI Assessment New" at bounding box center [145, 60] width 51 height 9
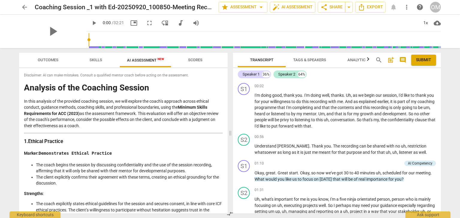
click at [434, 9] on div "OM" at bounding box center [435, 7] width 11 height 11
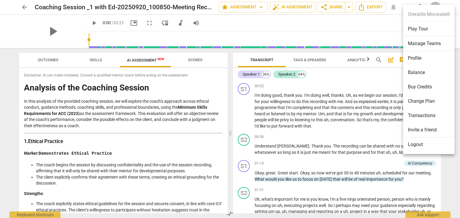
click at [419, 143] on li "Logout" at bounding box center [428, 145] width 51 height 14
